Goal: Browse casually: Explore the website without a specific task or goal

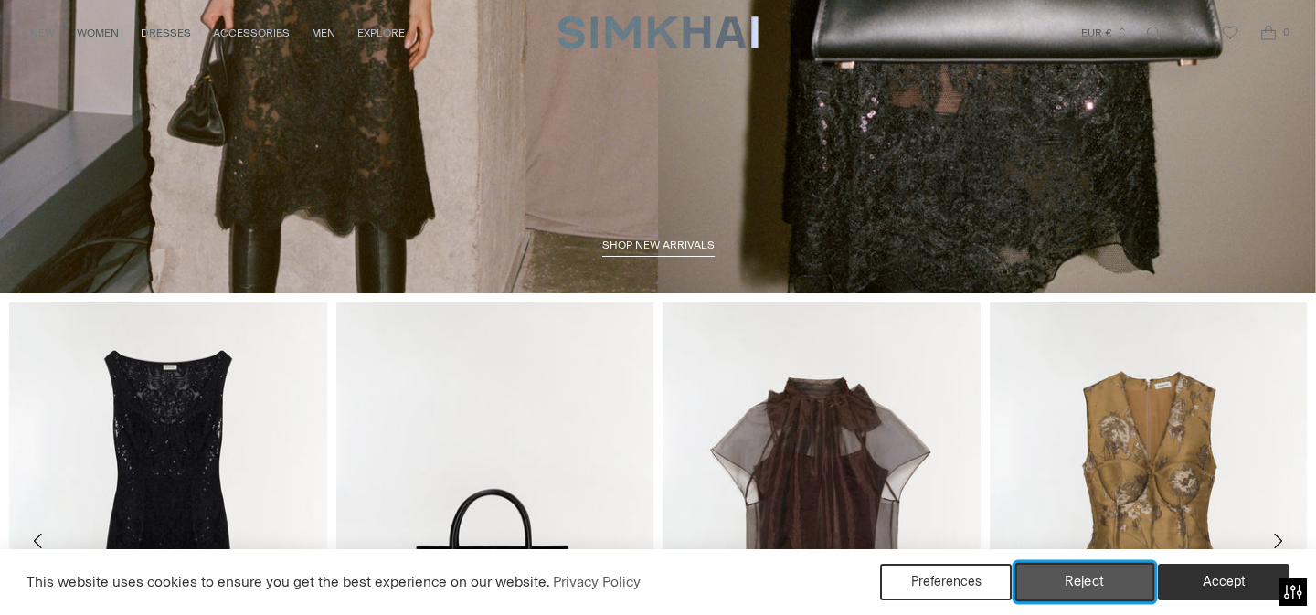
click at [1083, 576] on button "Reject" at bounding box center [1085, 582] width 140 height 38
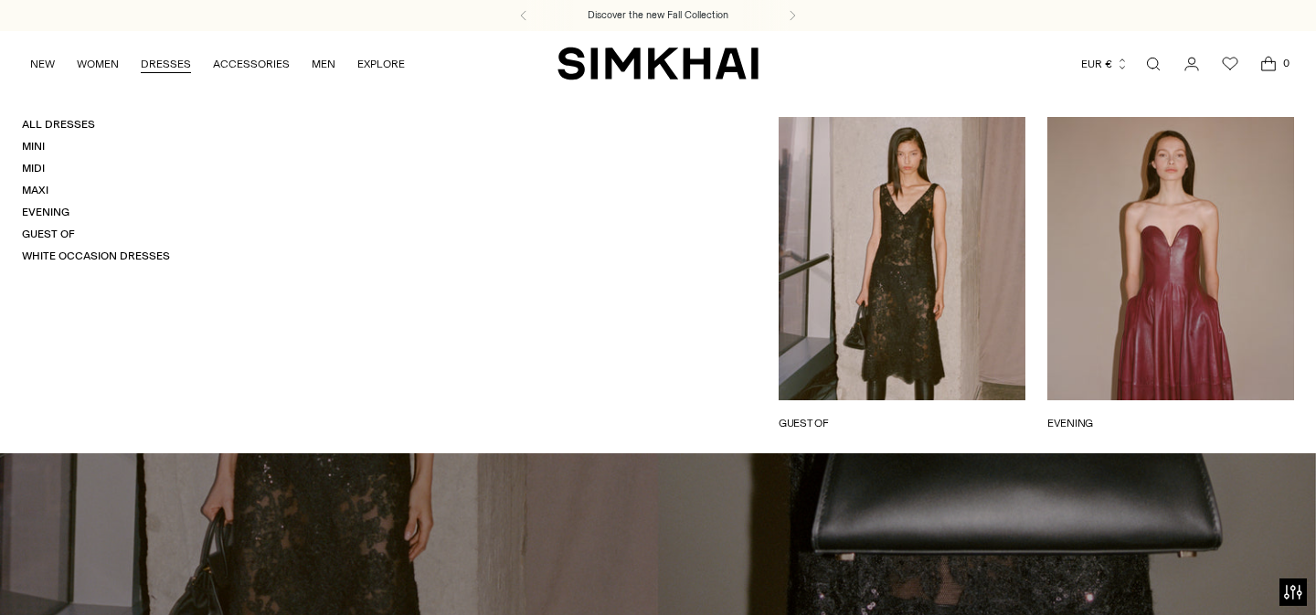
click at [155, 61] on link "DRESSES" at bounding box center [166, 64] width 50 height 40
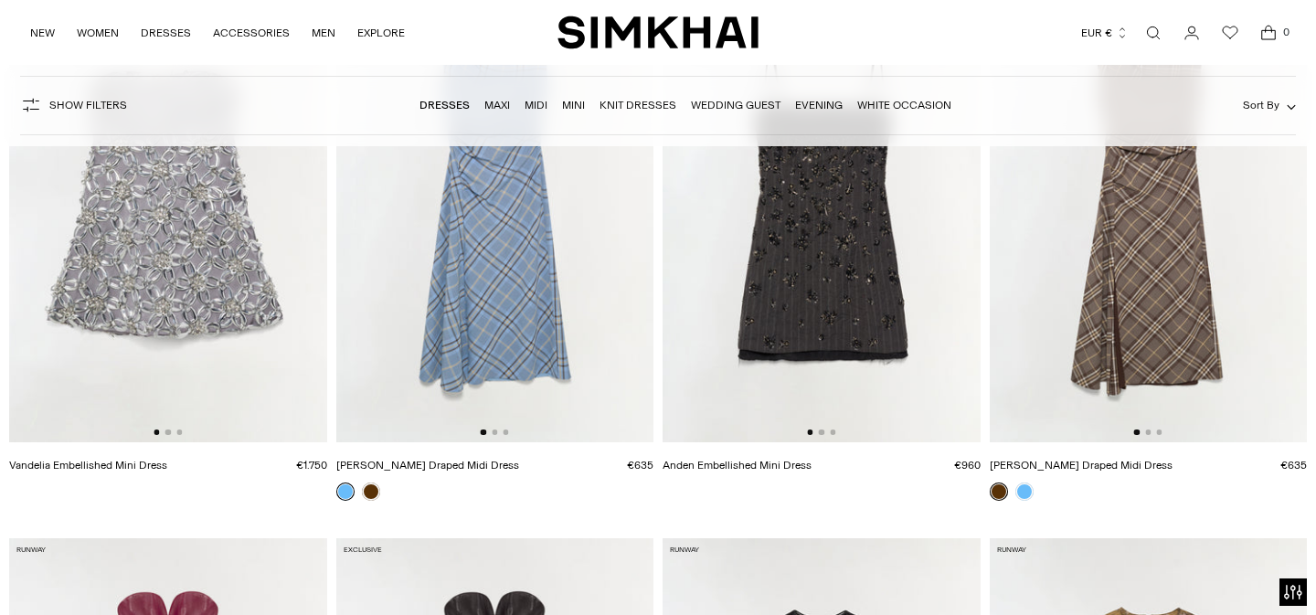
scroll to position [897, 0]
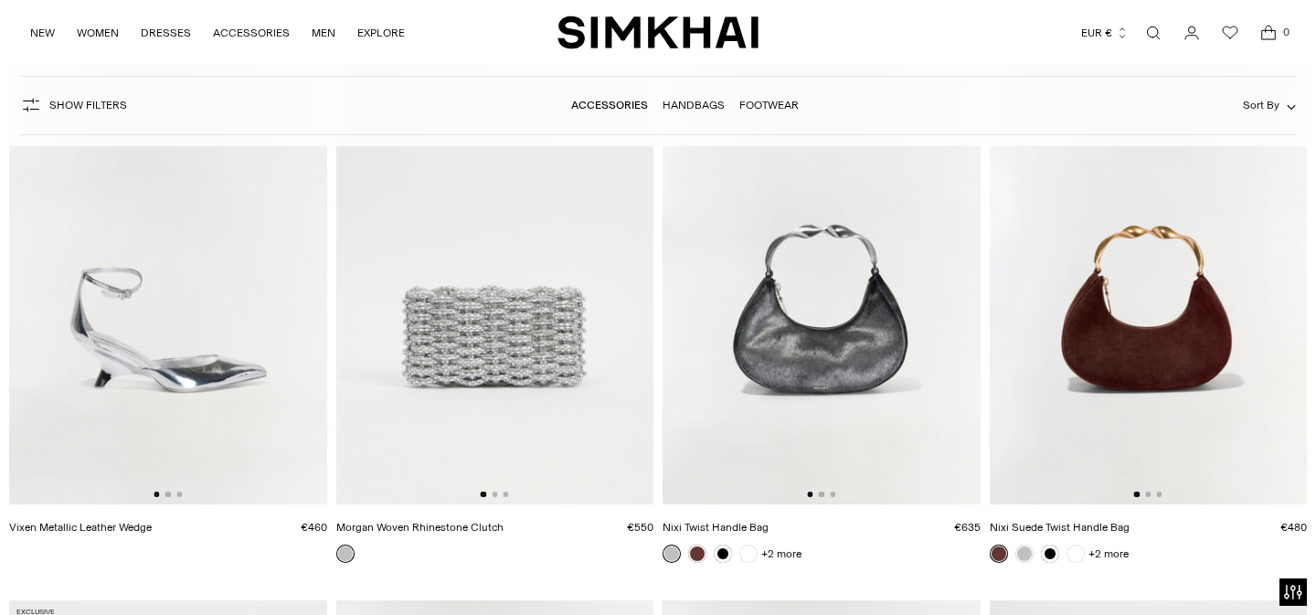
scroll to position [2530, 0]
